Goal: Transaction & Acquisition: Purchase product/service

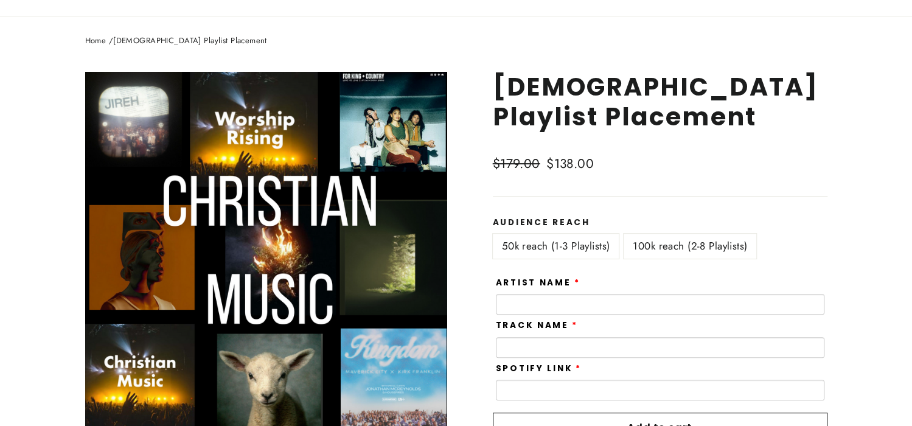
scroll to position [99, 0]
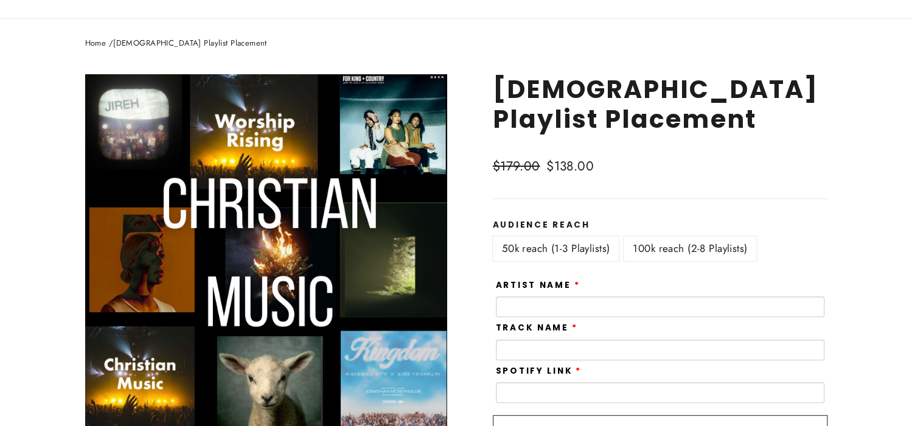
click at [681, 249] on label "100k reach (2-8 Playlists)" at bounding box center [690, 248] width 133 height 25
click at [568, 244] on label "50k reach (1-3 Playlists)" at bounding box center [556, 248] width 127 height 25
